Goal: Task Accomplishment & Management: Manage account settings

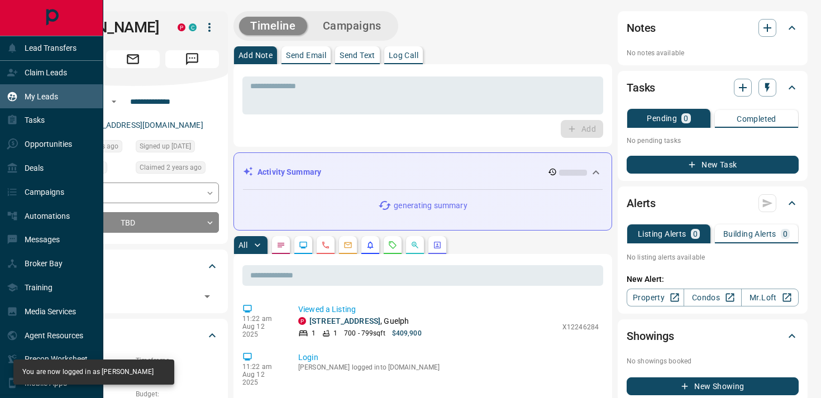
click at [25, 94] on p "My Leads" at bounding box center [41, 96] width 33 height 9
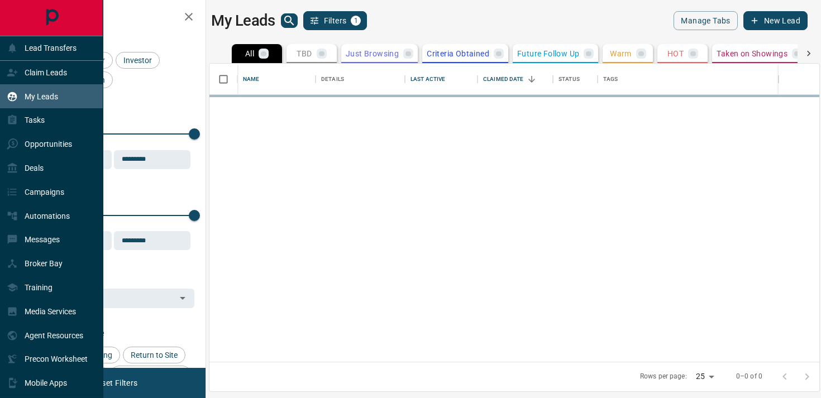
scroll to position [298, 610]
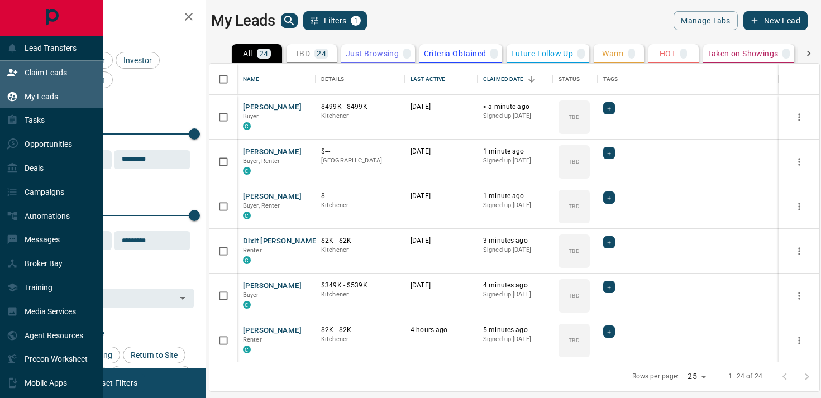
click at [40, 73] on p "Claim Leads" at bounding box center [46, 72] width 42 height 9
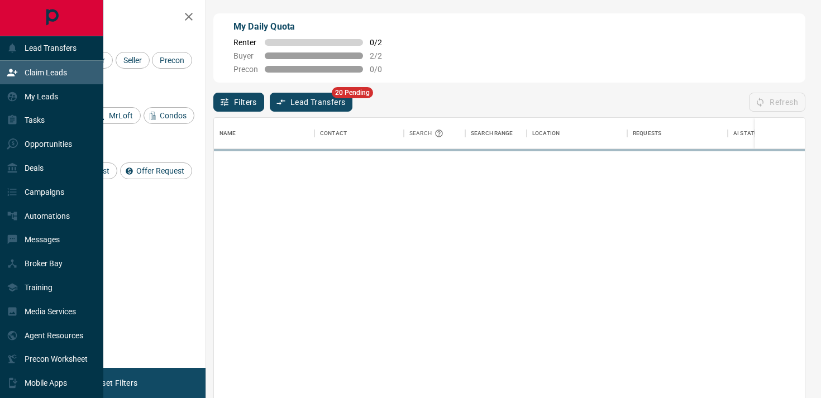
scroll to position [300, 591]
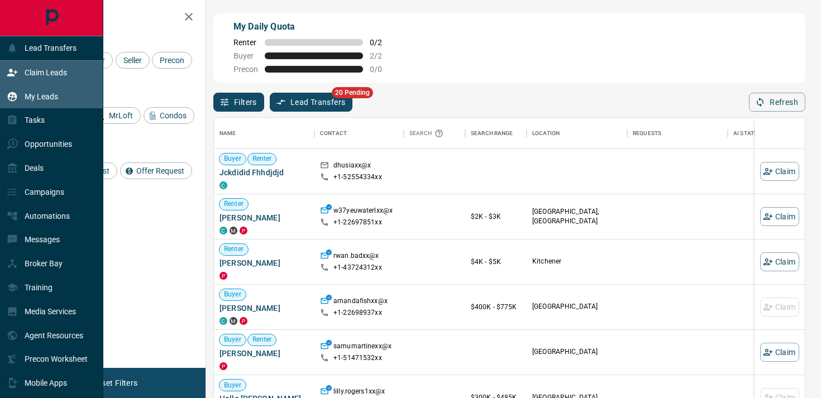
click at [43, 96] on p "My Leads" at bounding box center [41, 96] width 33 height 9
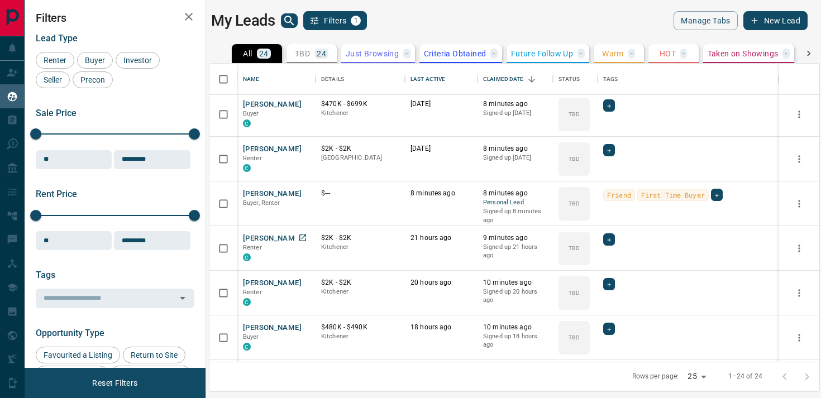
scroll to position [361, 0]
click at [266, 192] on button "[PERSON_NAME]" at bounding box center [272, 193] width 59 height 11
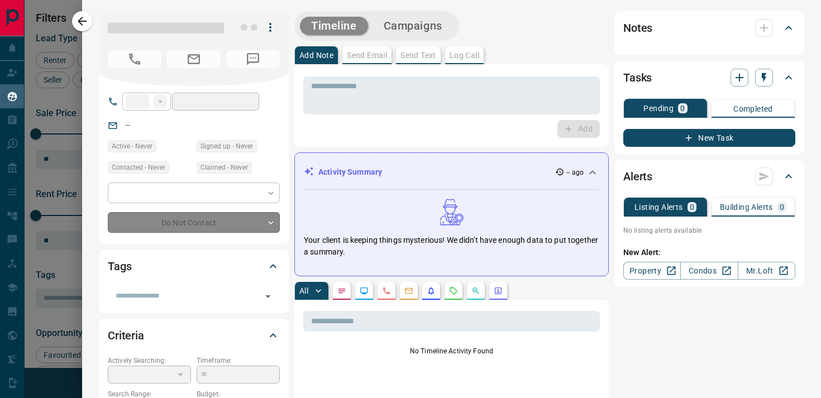
type input "**"
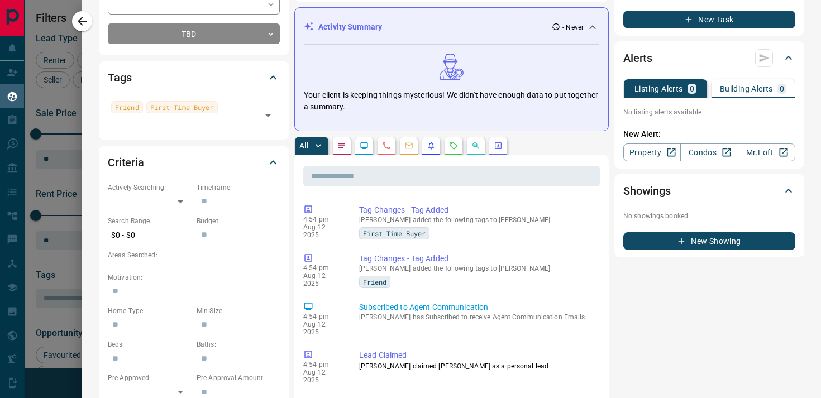
scroll to position [0, 0]
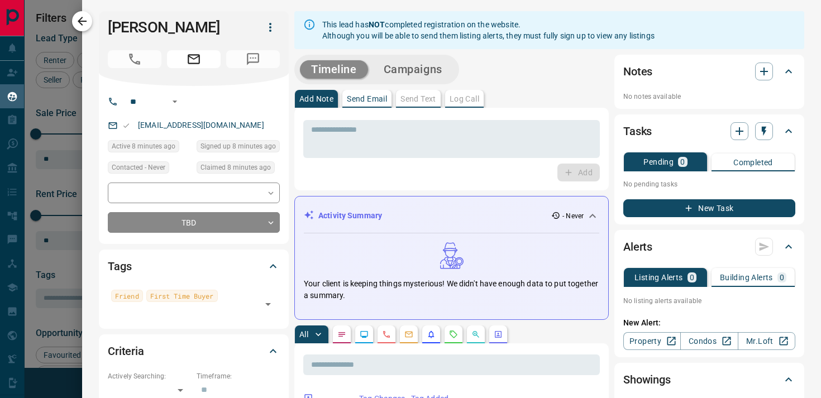
click at [81, 17] on icon "button" at bounding box center [81, 21] width 13 height 13
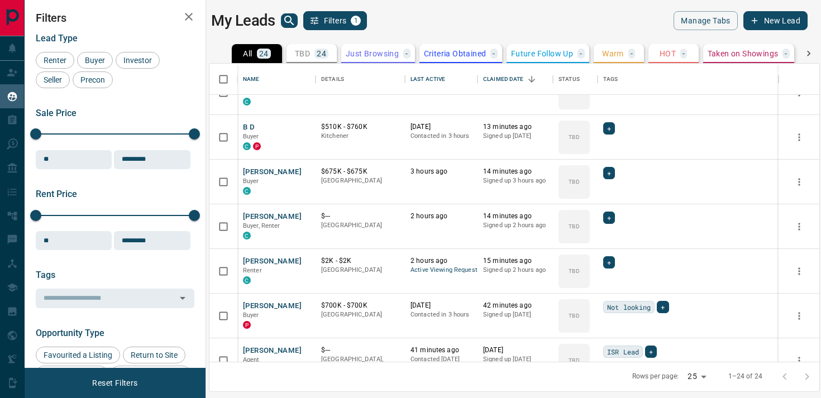
scroll to position [805, 0]
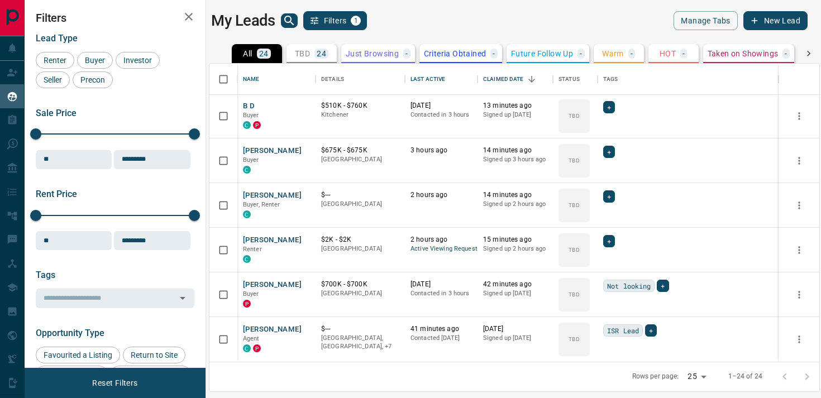
click at [804, 377] on div at bounding box center [795, 377] width 45 height 22
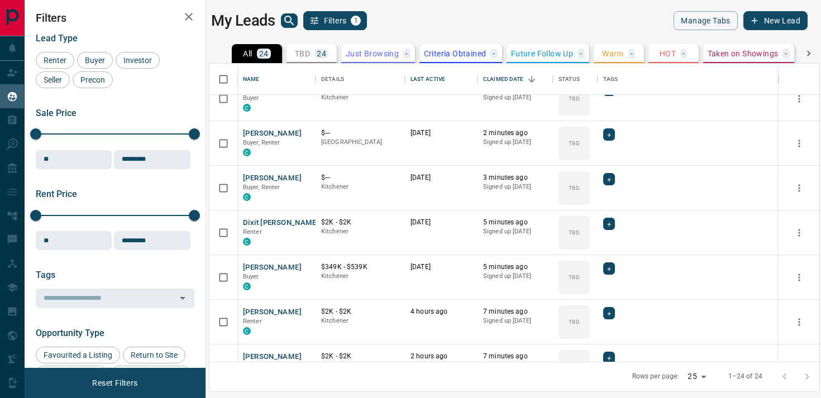
scroll to position [0, 0]
